Goal: Task Accomplishment & Management: Complete application form

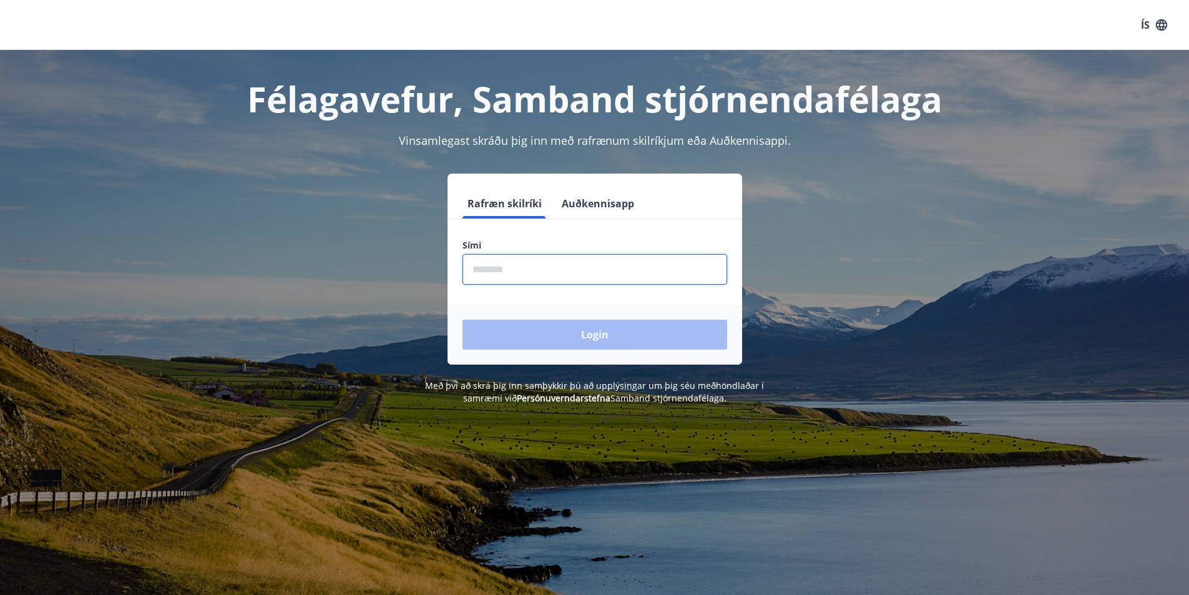
click at [522, 270] on input "phone" at bounding box center [594, 269] width 265 height 31
type input "********"
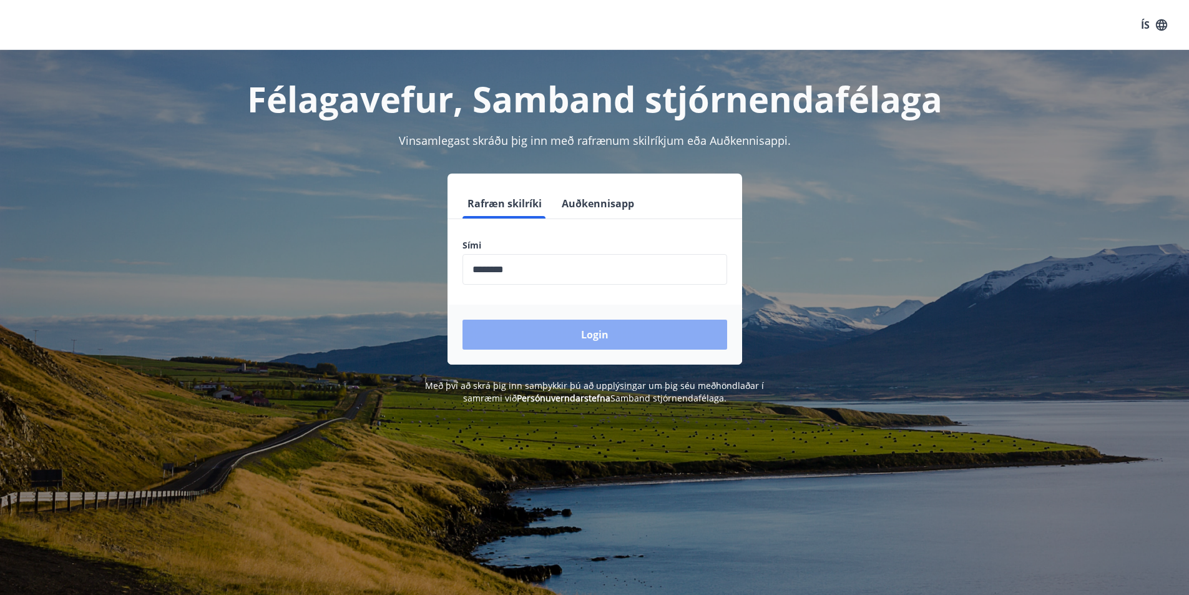
click at [554, 339] on button "Login" at bounding box center [594, 334] width 265 height 30
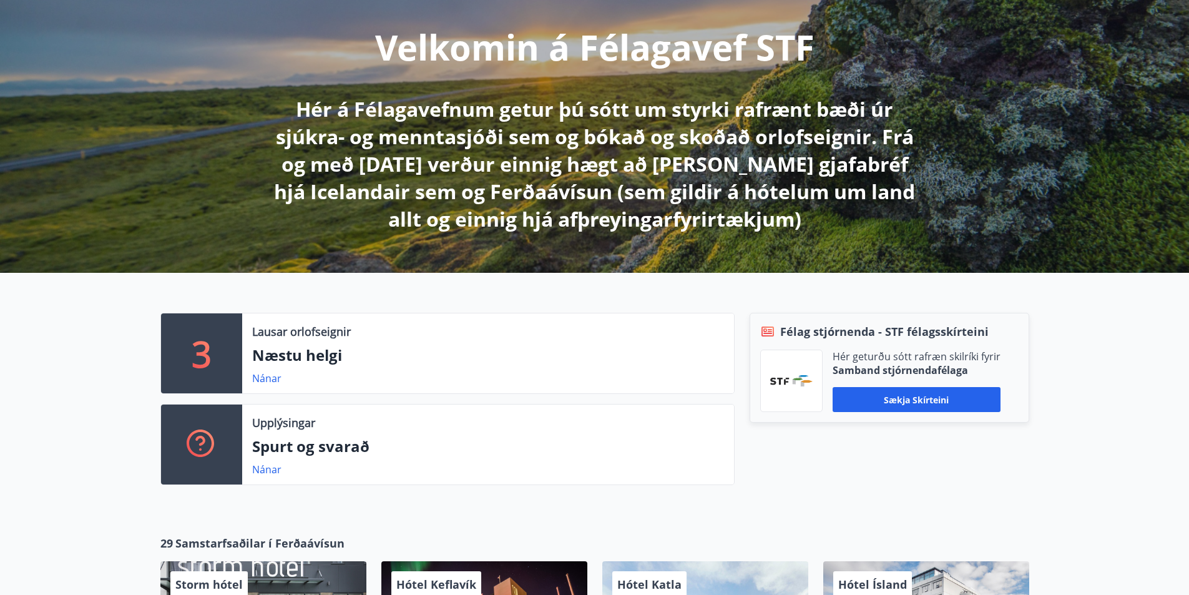
scroll to position [187, 0]
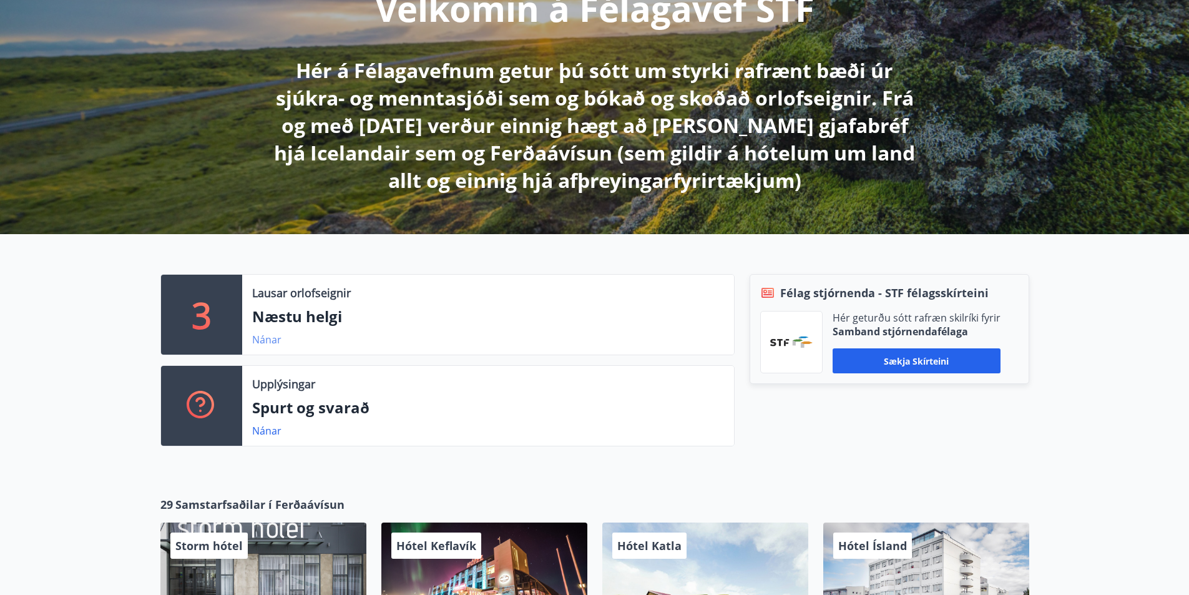
click at [259, 338] on link "Nánar" at bounding box center [266, 340] width 29 height 14
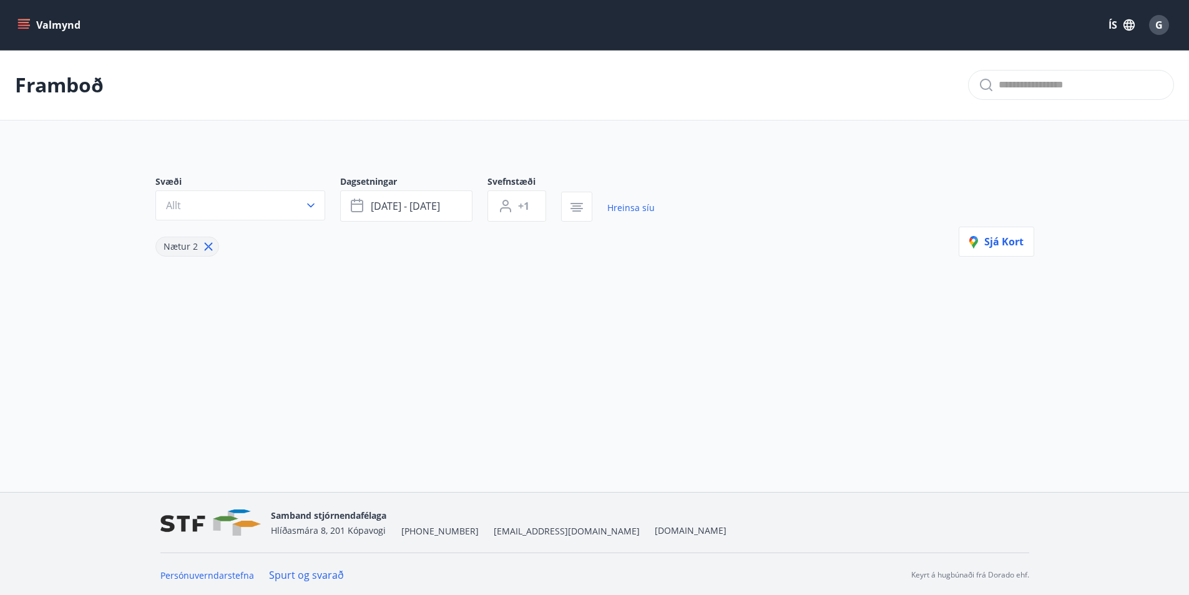
type input "*"
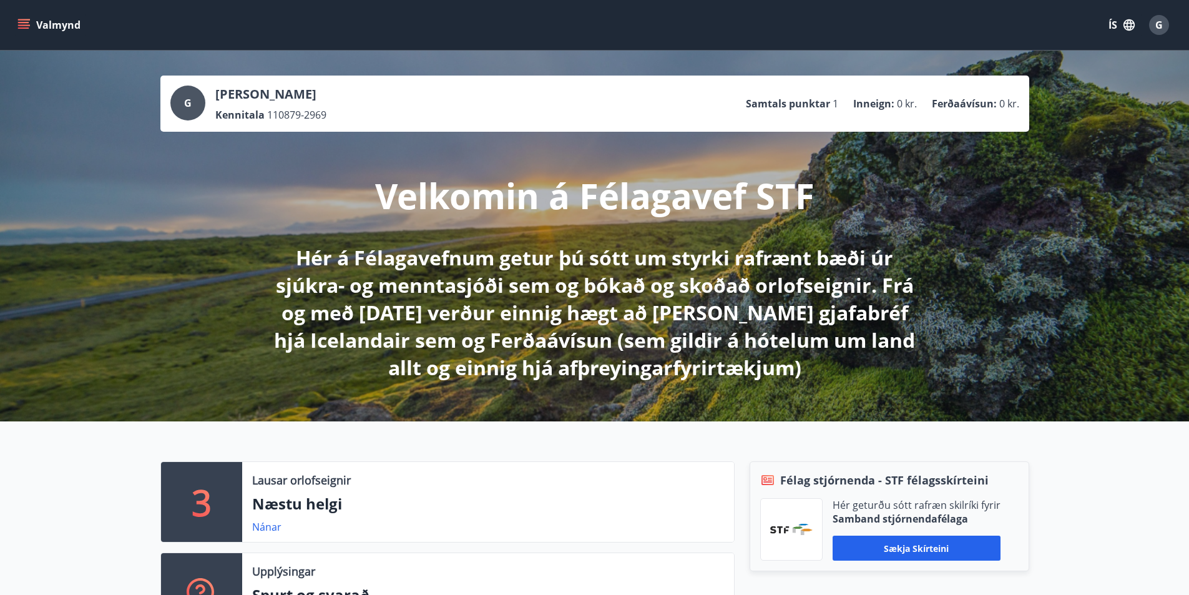
click at [23, 21] on icon "menu" at bounding box center [23, 25] width 12 height 12
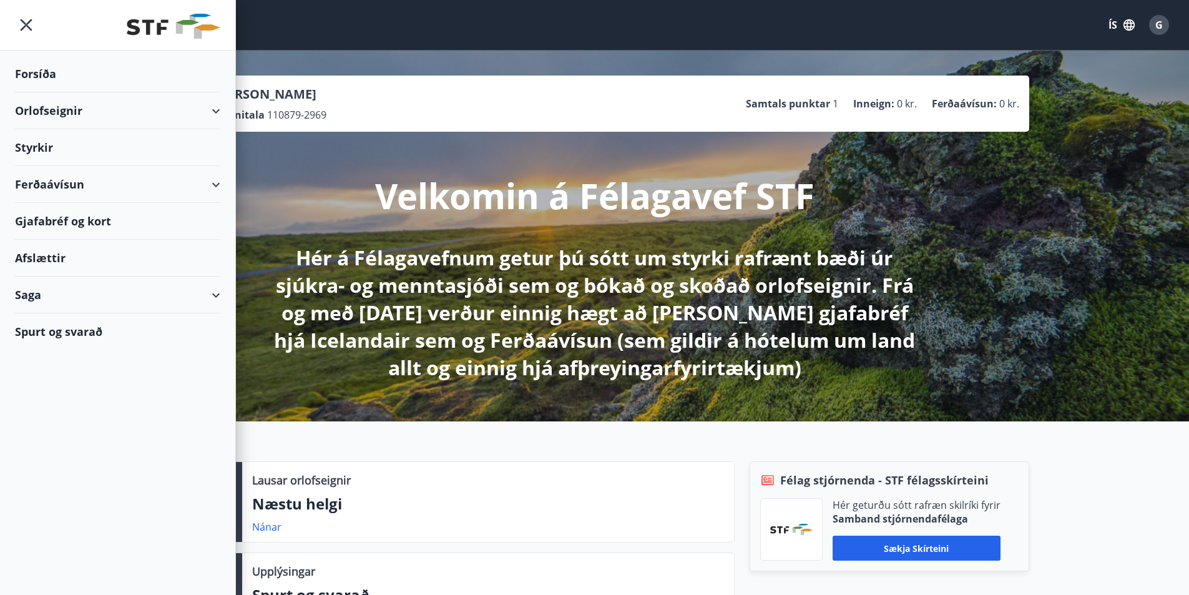
click at [42, 92] on div "Styrkir" at bounding box center [117, 74] width 205 height 37
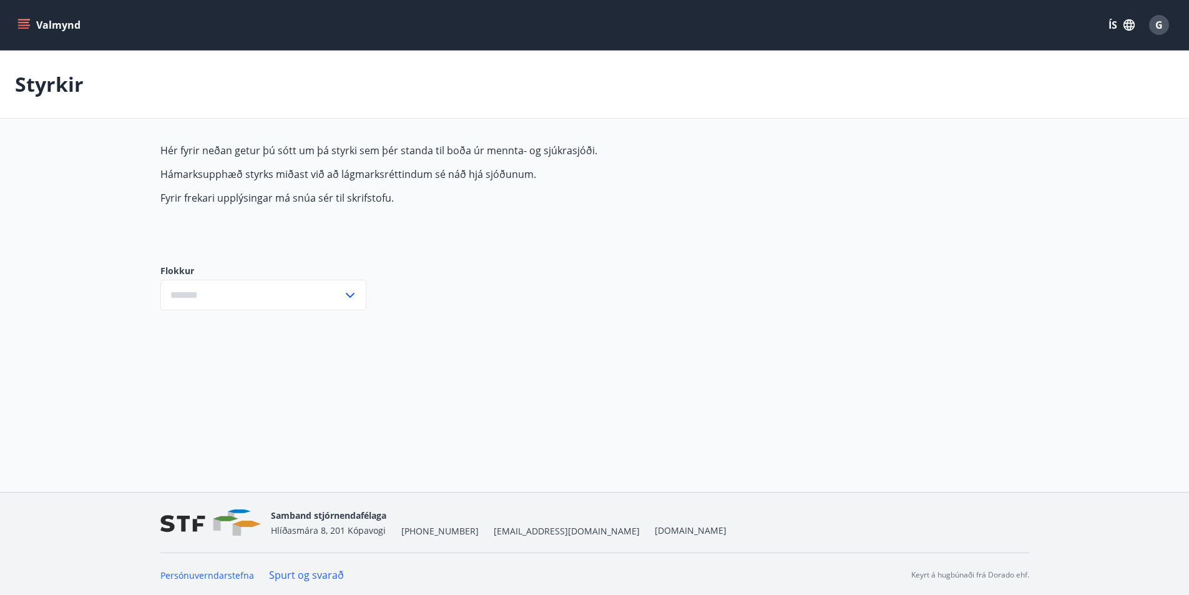
type input "***"
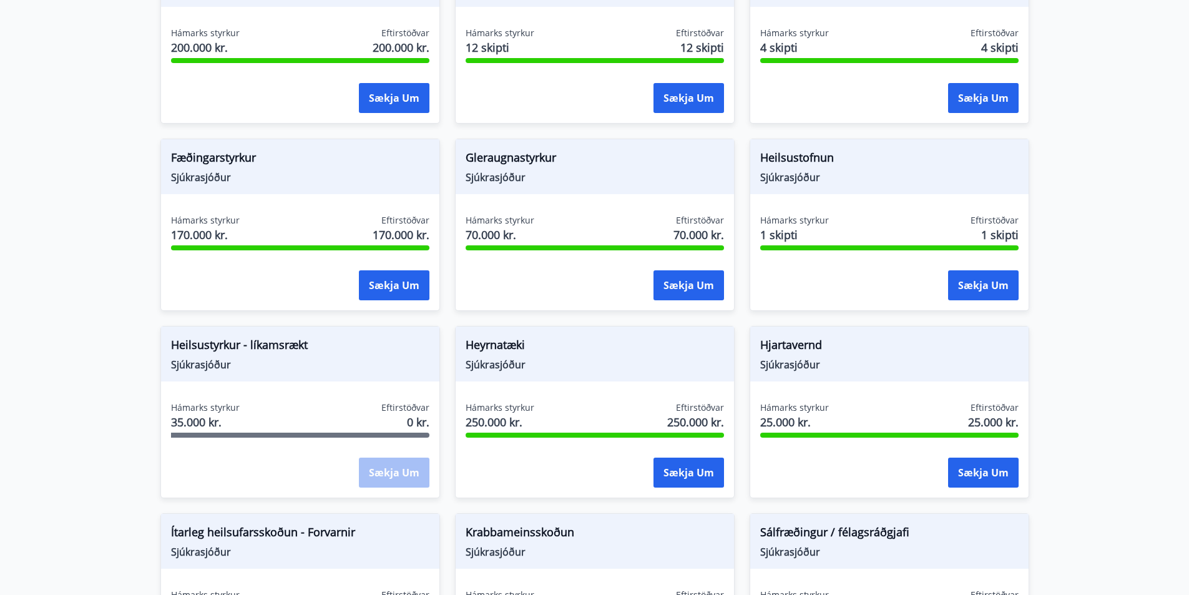
scroll to position [339, 0]
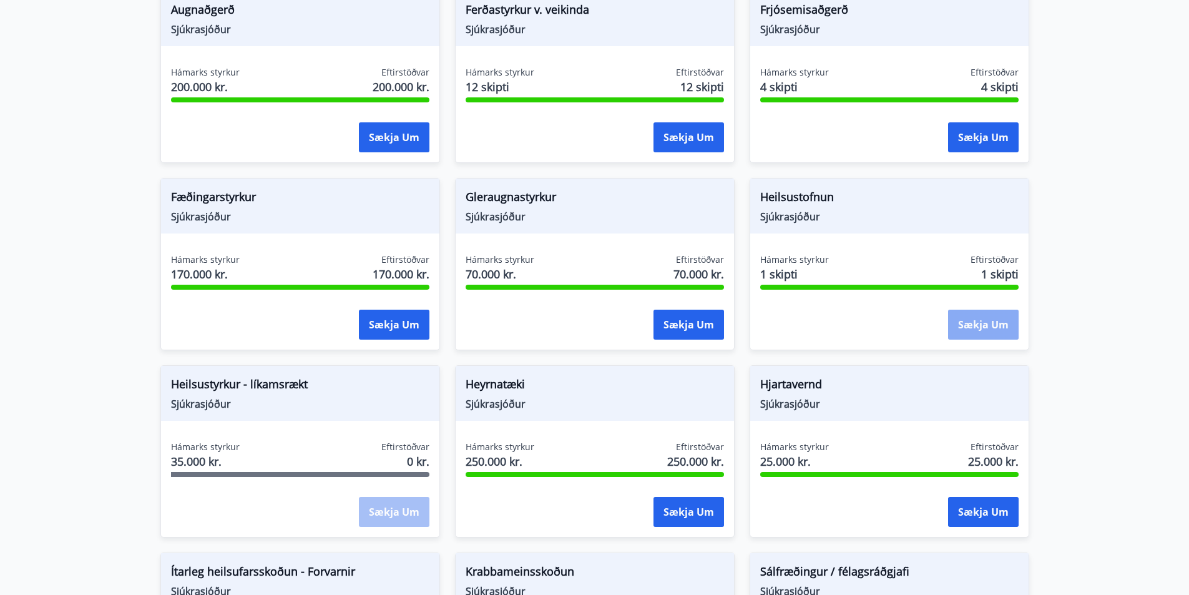
click at [984, 323] on button "Sækja um" at bounding box center [983, 324] width 71 height 30
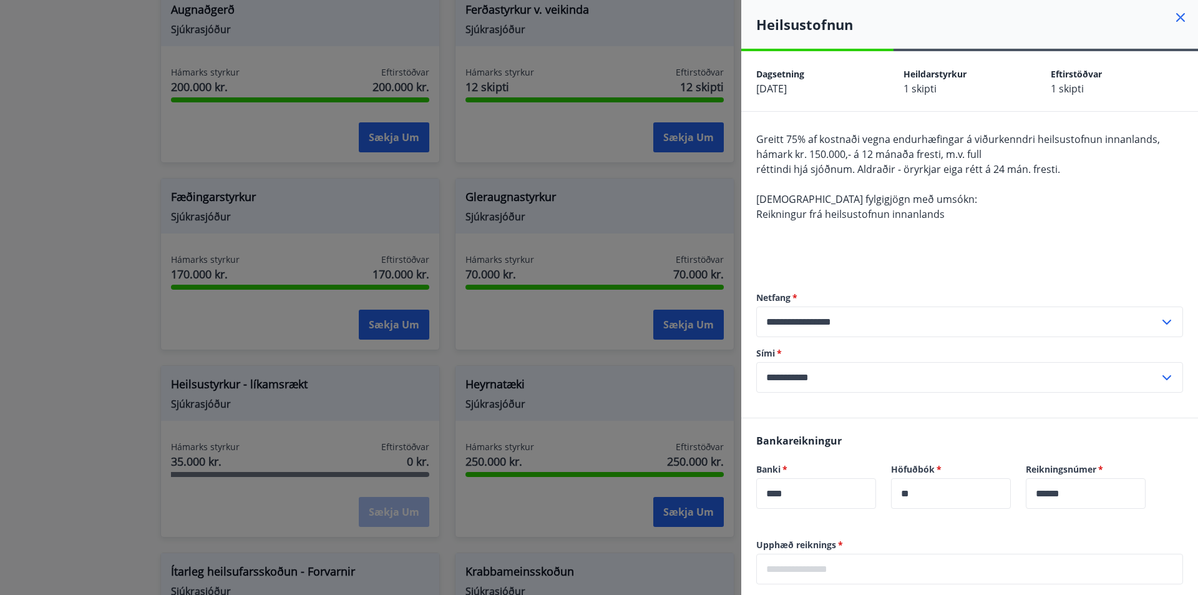
click at [1173, 15] on icon at bounding box center [1180, 17] width 15 height 15
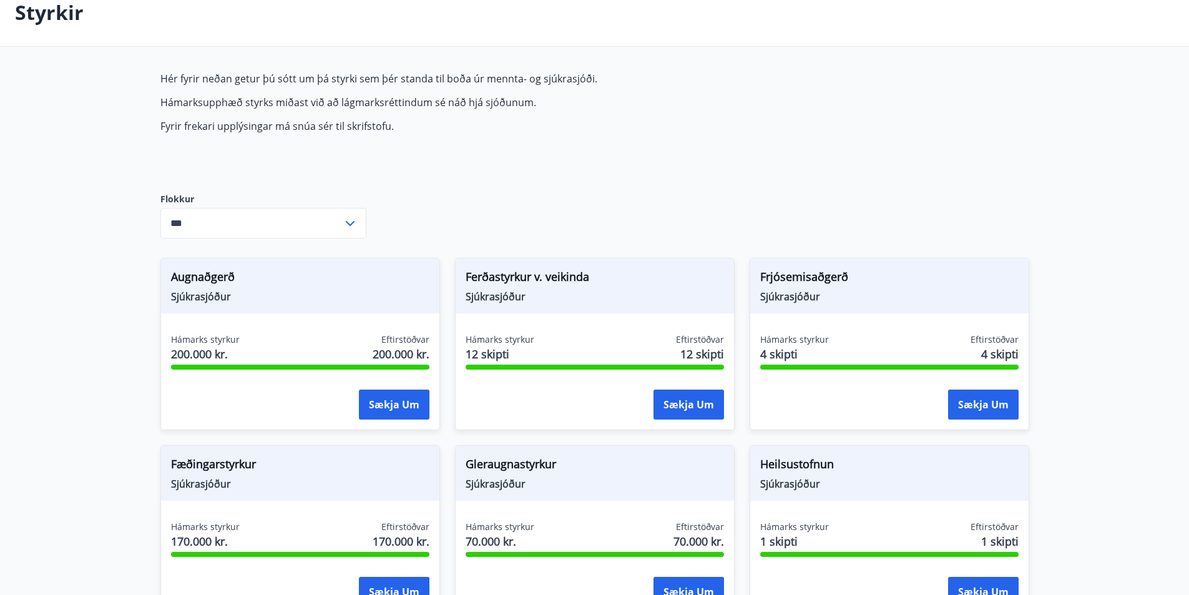
scroll to position [0, 0]
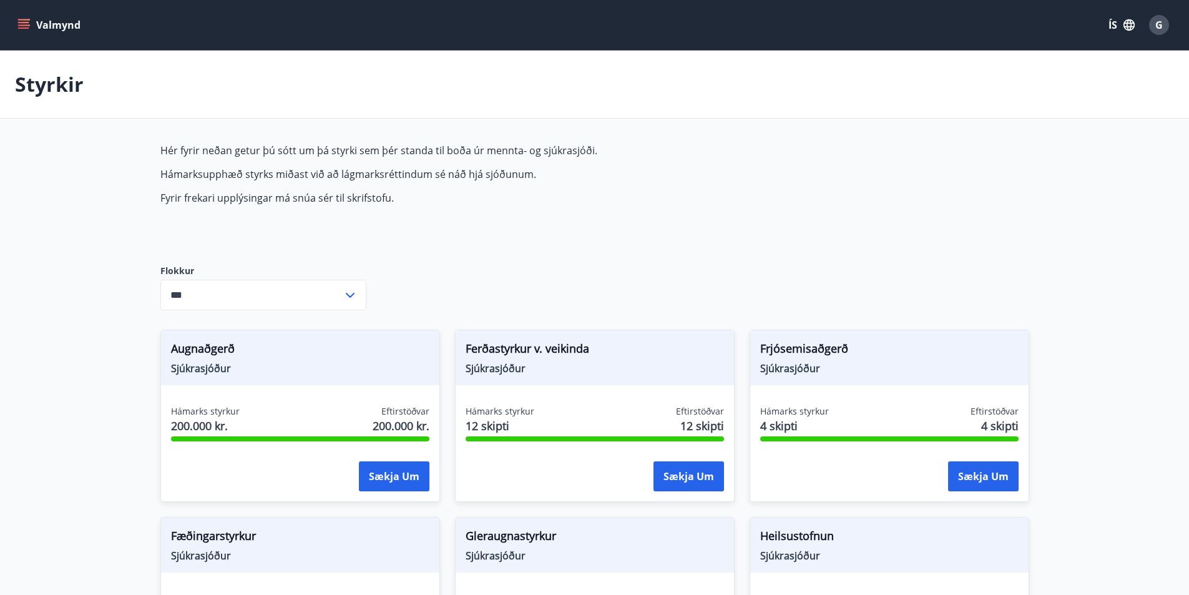
click at [36, 17] on button "Valmynd" at bounding box center [50, 25] width 71 height 22
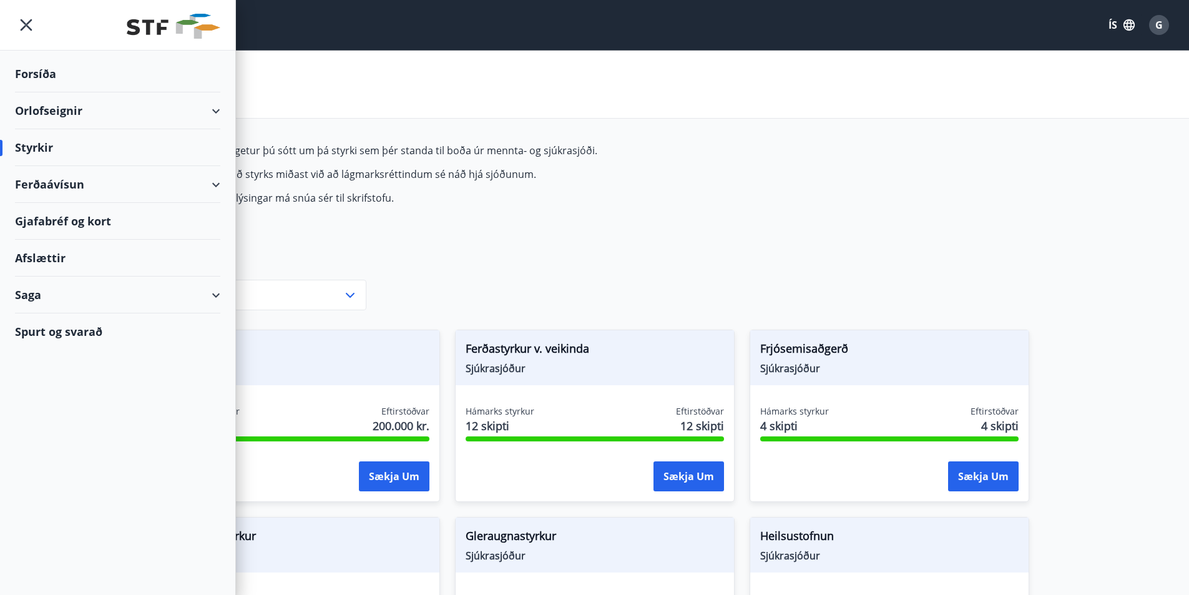
click at [42, 255] on div "Afslættir" at bounding box center [117, 258] width 205 height 37
